Goal: Information Seeking & Learning: Learn about a topic

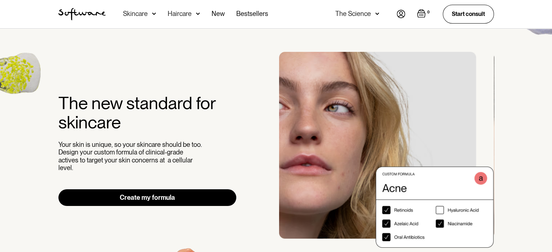
click at [144, 10] on div "Skincare" at bounding box center [135, 13] width 25 height 7
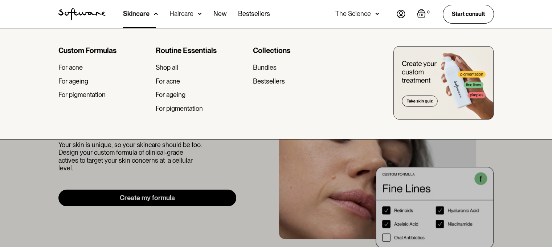
click at [140, 15] on div "Skincare" at bounding box center [136, 13] width 26 height 7
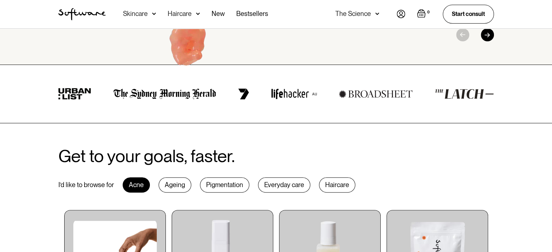
scroll to position [290, 0]
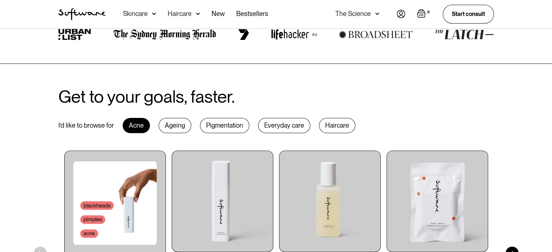
click at [295, 128] on div "Everyday care" at bounding box center [284, 125] width 52 height 15
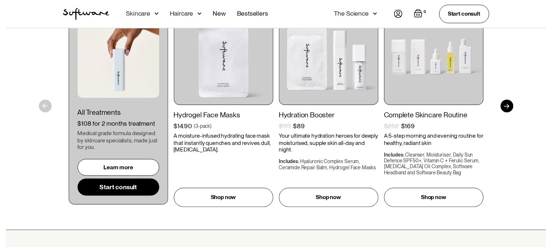
scroll to position [0, 0]
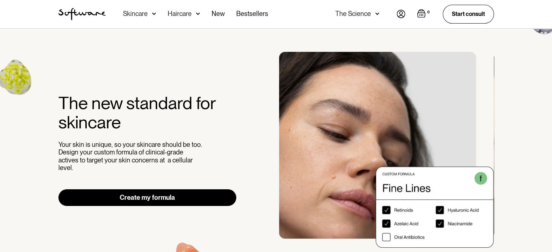
click at [193, 17] on div "Haircare" at bounding box center [184, 14] width 32 height 28
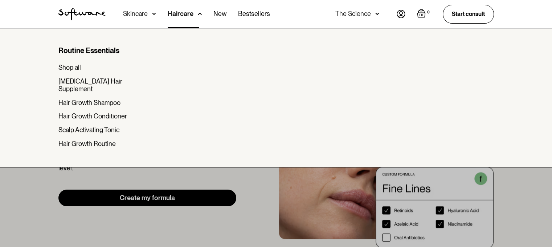
click at [111, 98] on div "Routine Essentials Shop all [MEDICAL_DATA] Hair Supplement Hair Growth Shampoo …" at bounding box center [103, 96] width 91 height 101
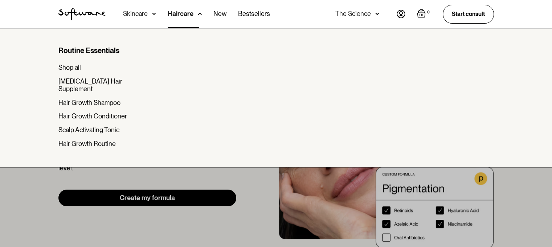
click at [146, 15] on div "Skincare" at bounding box center [135, 13] width 25 height 7
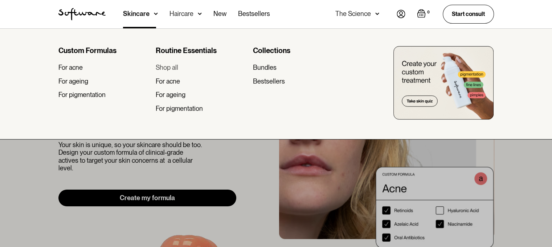
click at [169, 65] on div "Shop all" at bounding box center [167, 67] width 22 height 8
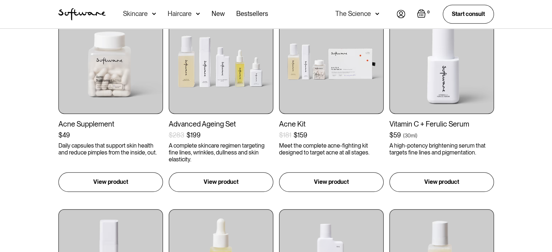
scroll to position [725, 0]
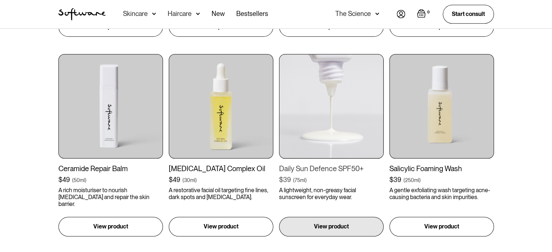
click at [309, 130] on img at bounding box center [331, 106] width 104 height 104
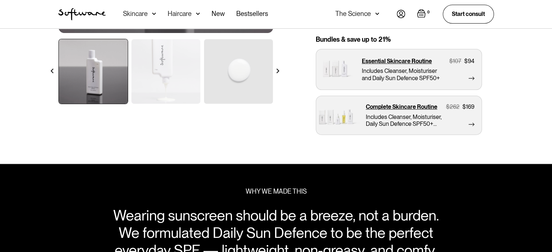
scroll to position [193, 0]
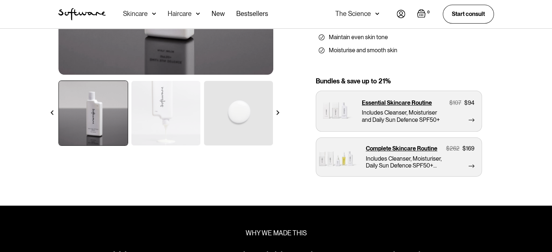
click at [278, 111] on img at bounding box center [277, 112] width 5 height 5
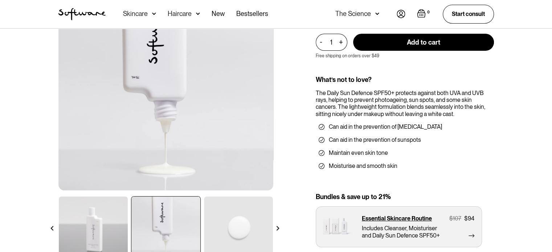
scroll to position [96, 0]
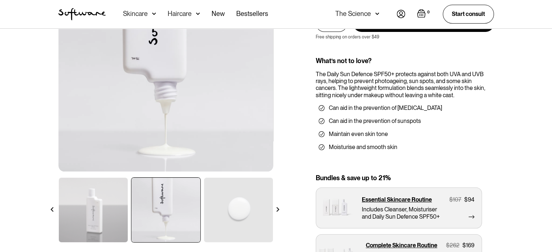
click at [274, 207] on div at bounding box center [277, 209] width 13 height 13
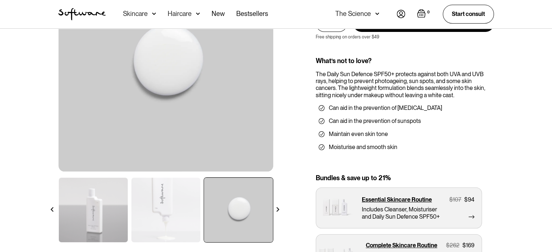
click at [275, 207] on img at bounding box center [277, 209] width 5 height 5
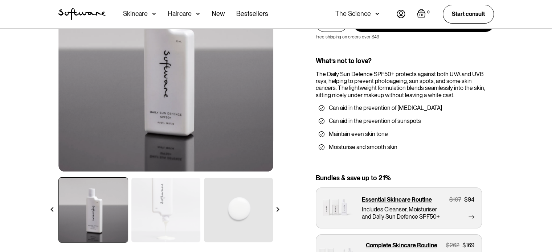
click at [275, 207] on img at bounding box center [277, 209] width 5 height 5
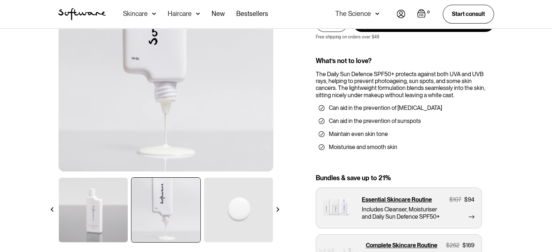
click at [275, 207] on img at bounding box center [277, 209] width 5 height 5
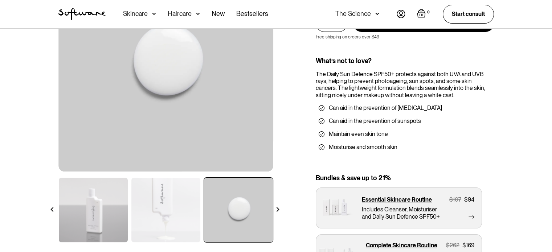
click at [275, 207] on img at bounding box center [277, 209] width 5 height 5
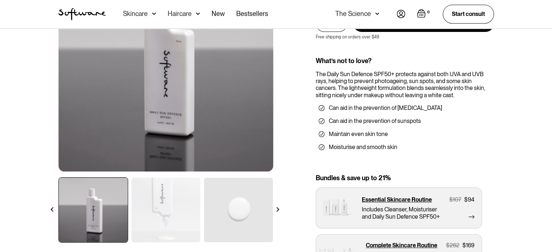
click at [275, 207] on img at bounding box center [277, 209] width 5 height 5
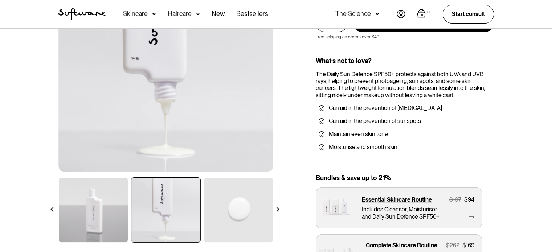
click at [275, 207] on img at bounding box center [277, 209] width 5 height 5
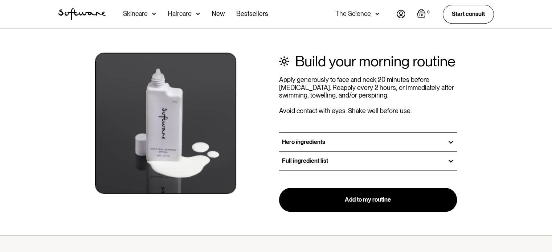
scroll to position [822, 0]
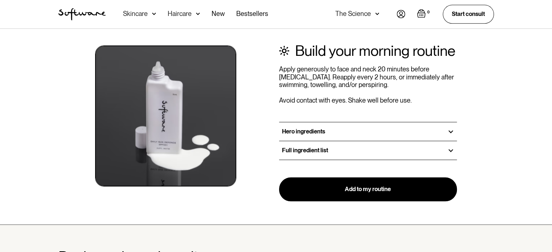
click at [354, 130] on div "Hero ingredients" at bounding box center [368, 131] width 178 height 18
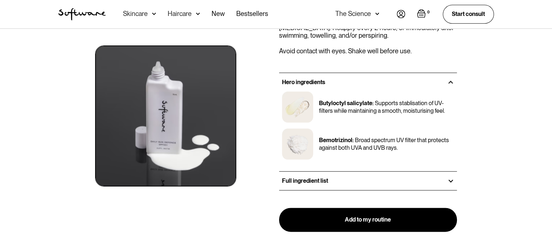
scroll to position [919, 0]
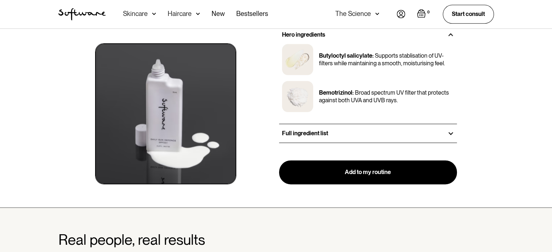
click at [386, 136] on div "Full ingredient list" at bounding box center [368, 133] width 178 height 18
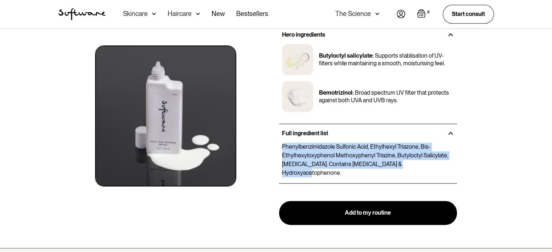
drag, startPoint x: 282, startPoint y: 146, endPoint x: 432, endPoint y: 169, distance: 151.6
click at [432, 169] on div "Phenylbenzimidazole Sulfonic Acid, Ethylhexyl Triazone, Bis-Ethylhexyloxyphenol…" at bounding box center [368, 163] width 178 height 41
copy p "Phenylbenzimidazole Sulfonic Acid, Ethylhexyl Triazone, Bis-Ethylhexyloxyphenol…"
